Goal: Information Seeking & Learning: Learn about a topic

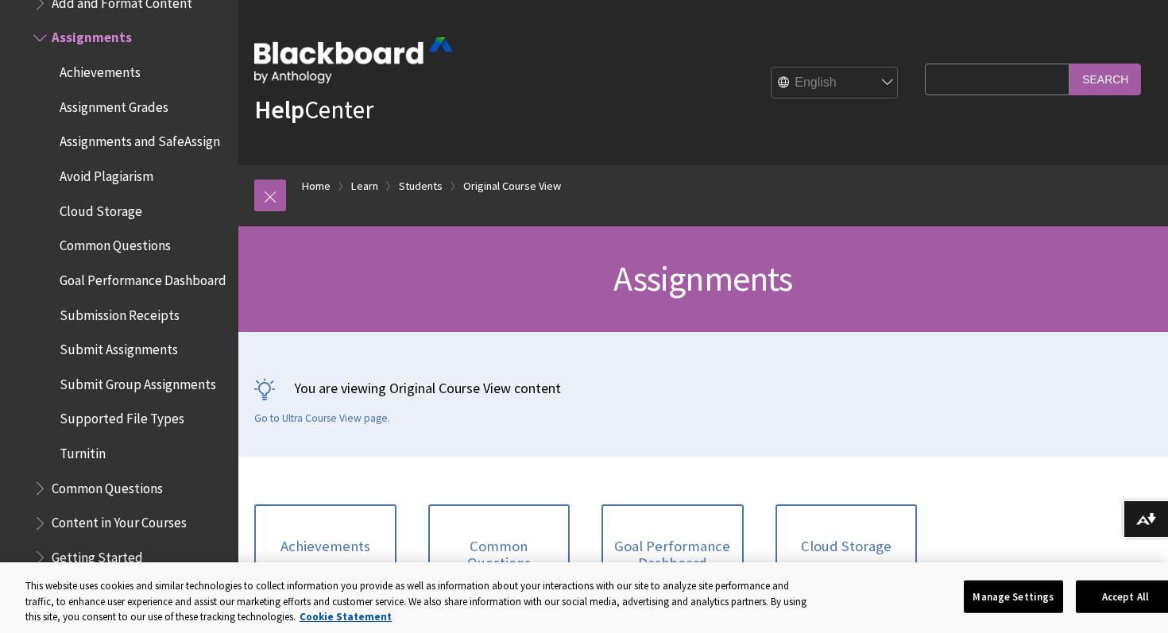
click at [109, 177] on span "Avoid Plagiarism" at bounding box center [107, 173] width 94 height 21
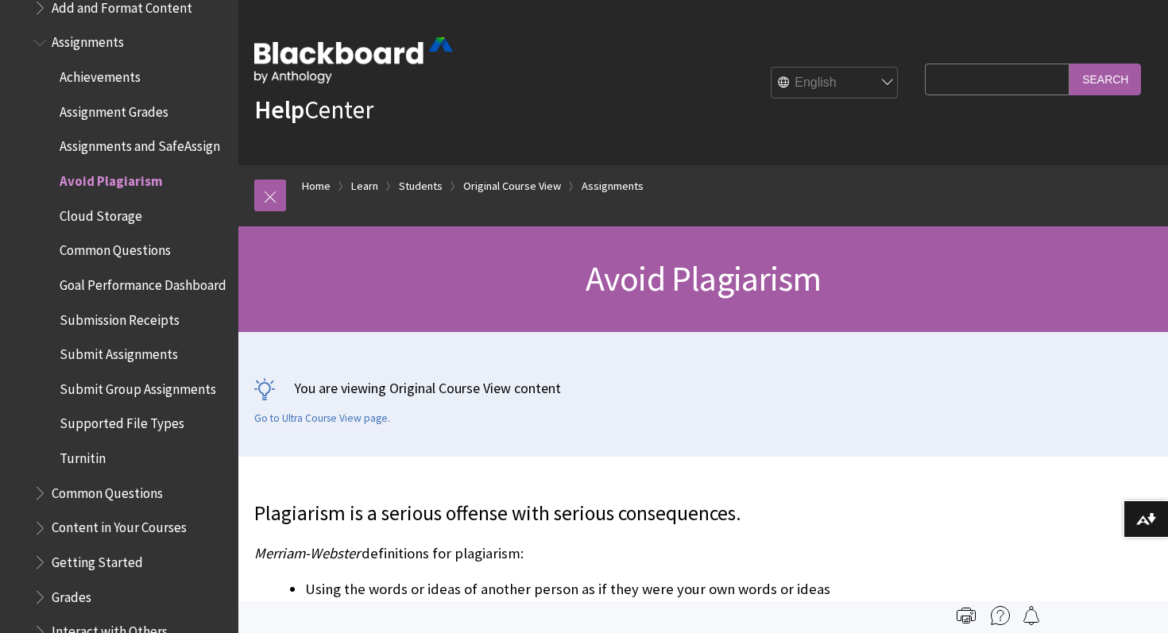
scroll to position [1927, 0]
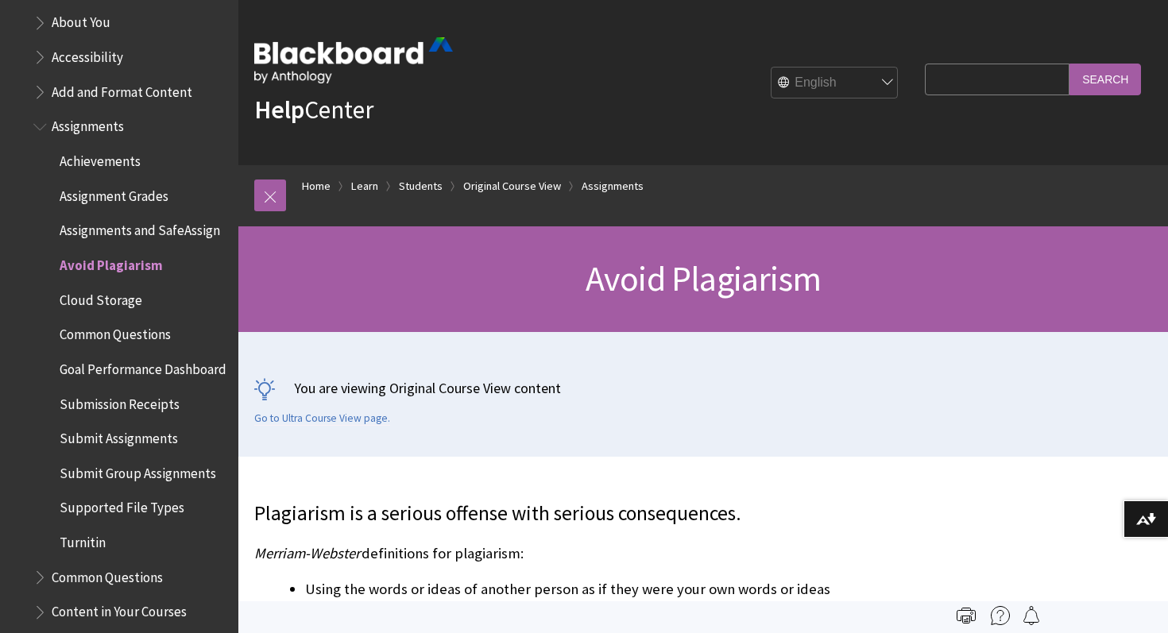
click at [107, 126] on span "Assignments" at bounding box center [88, 124] width 72 height 21
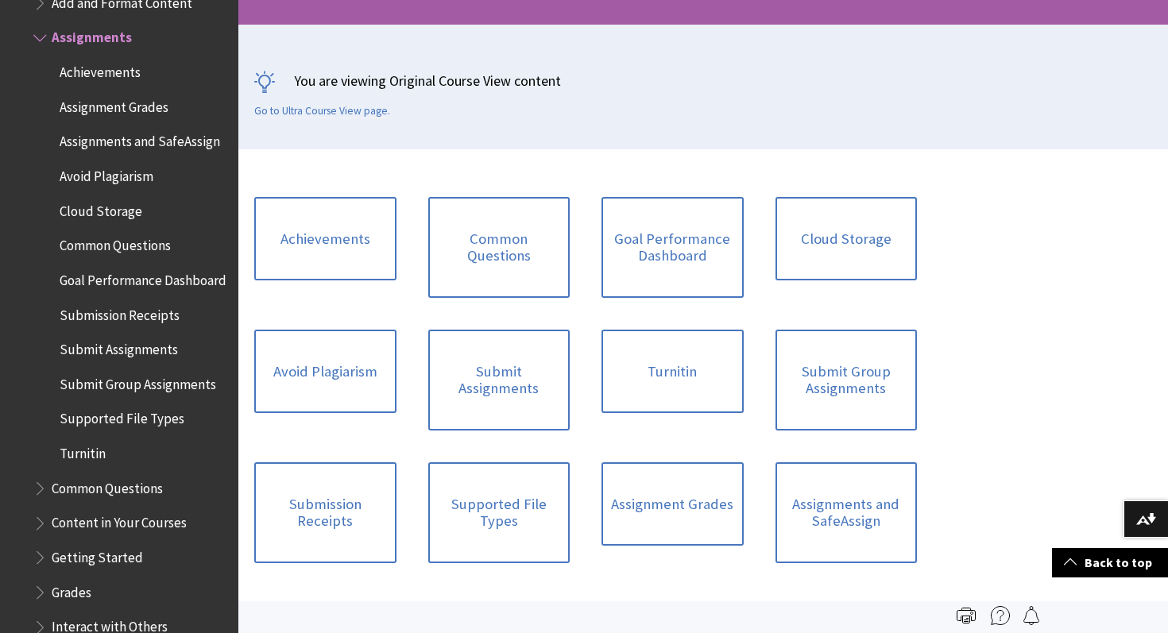
scroll to position [294, 0]
